Goal: Ask a question

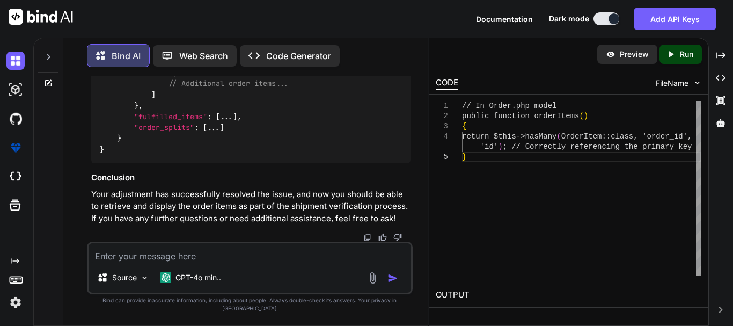
scroll to position [9859, 0]
click at [16, 303] on img at bounding box center [15, 302] width 18 height 18
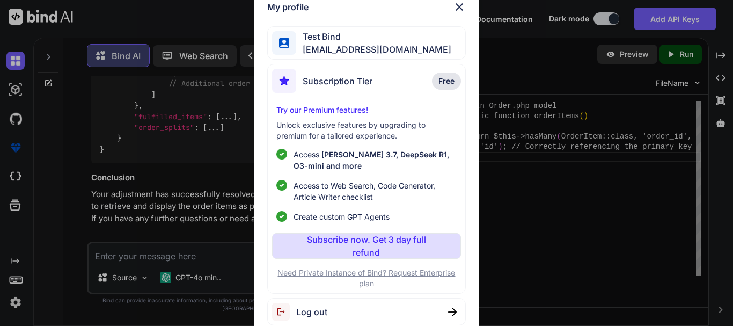
click at [363, 49] on span "[EMAIL_ADDRESS][DOMAIN_NAME]" at bounding box center [373, 49] width 155 height 13
drag, startPoint x: 303, startPoint y: 51, endPoint x: 418, endPoint y: 33, distance: 115.8
click at [418, 33] on div "Test Bind [EMAIL_ADDRESS][DOMAIN_NAME]" at bounding box center [366, 43] width 198 height 34
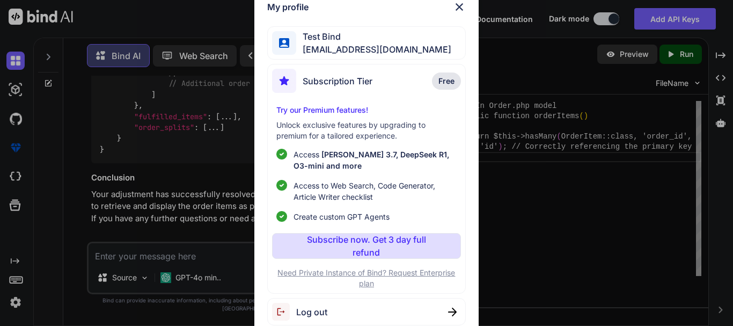
click at [464, 4] on img at bounding box center [459, 7] width 13 height 13
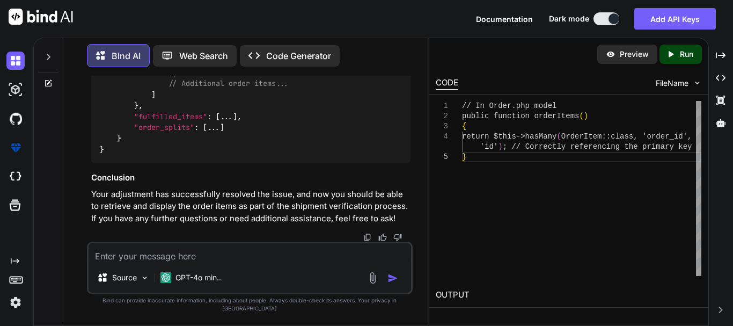
click at [250, 217] on p "Your adjustment has successfully resolved the issue, and now you should be able…" at bounding box center [250, 206] width 319 height 36
click at [248, 225] on p "Your adjustment has successfully resolved the issue, and now you should be able…" at bounding box center [250, 206] width 319 height 36
click at [245, 225] on p "Your adjustment has successfully resolved the issue, and now you should be able…" at bounding box center [250, 206] width 319 height 36
click at [242, 200] on p "Your adjustment has successfully resolved the issue, and now you should be able…" at bounding box center [250, 206] width 319 height 36
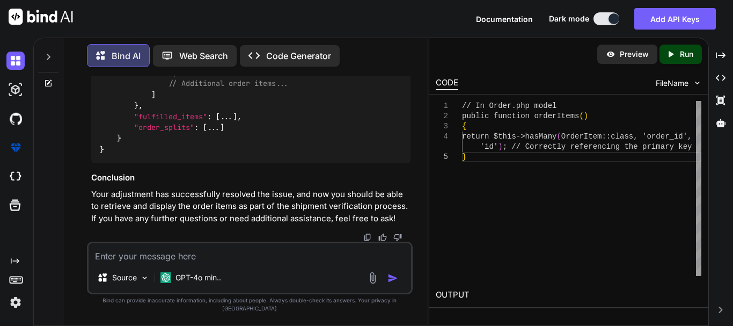
click at [206, 201] on p "Your adjustment has successfully resolved the issue, and now you should be able…" at bounding box center [250, 206] width 319 height 36
click at [274, 196] on p "Your adjustment has successfully resolved the issue, and now you should be able…" at bounding box center [250, 206] width 319 height 36
click at [274, 202] on p "Your adjustment has successfully resolved the issue, and now you should be able…" at bounding box center [250, 206] width 319 height 36
click at [239, 214] on p "Your adjustment has successfully resolved the issue, and now you should be able…" at bounding box center [250, 206] width 319 height 36
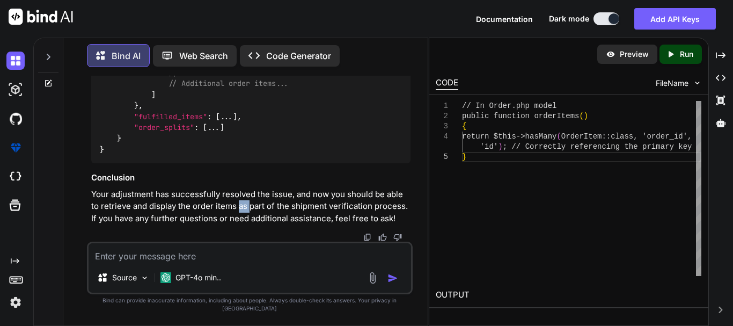
click at [239, 214] on p "Your adjustment has successfully resolved the issue, and now you should be able…" at bounding box center [250, 206] width 319 height 36
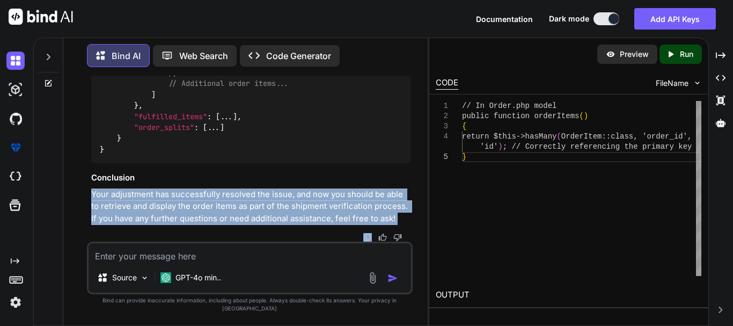
click at [239, 214] on p "Your adjustment has successfully resolved the issue, and now you should be able…" at bounding box center [250, 206] width 319 height 36
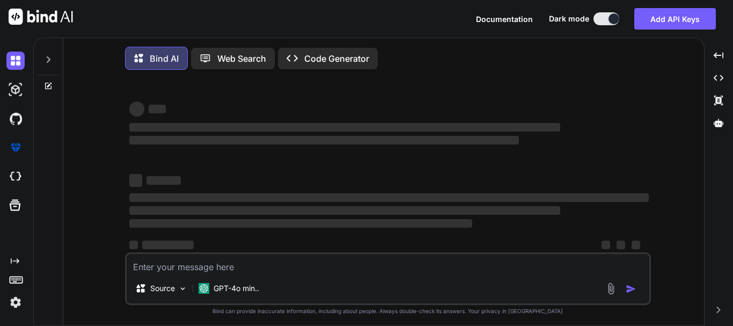
type textarea "x"
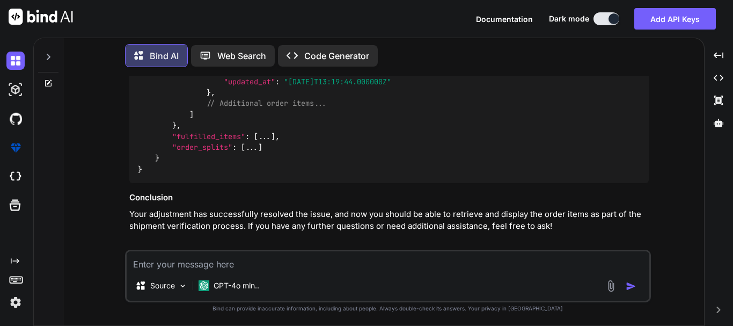
scroll to position [5359, 0]
